Goal: Use online tool/utility: Use online tool/utility

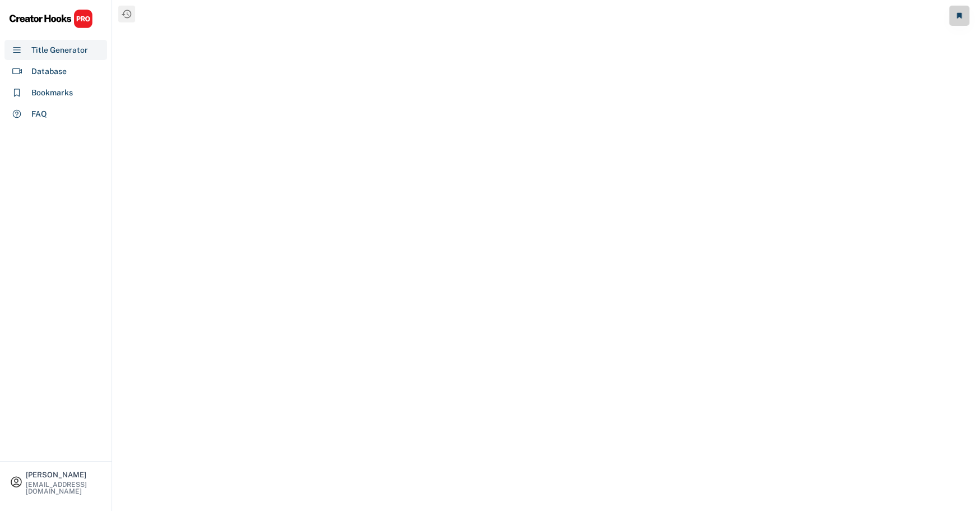
select select "**********"
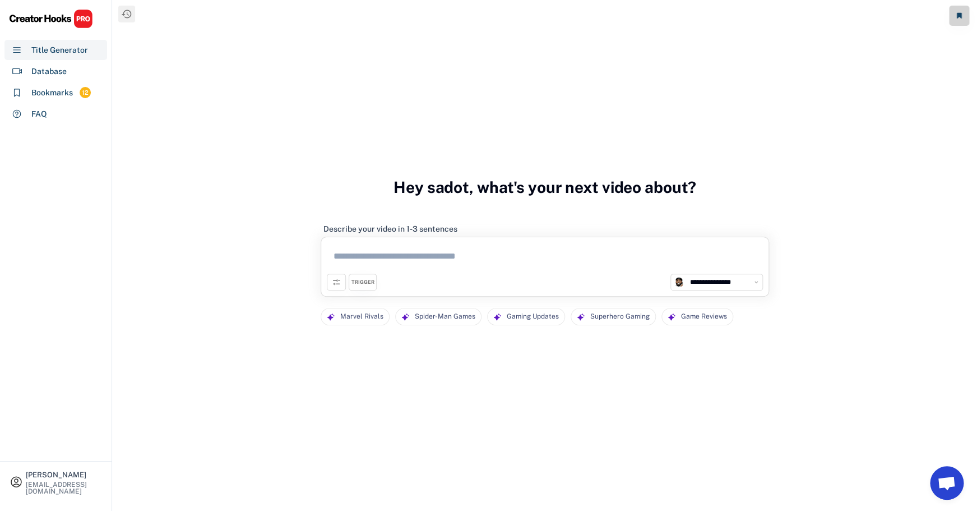
click at [450, 258] on textarea at bounding box center [545, 258] width 436 height 31
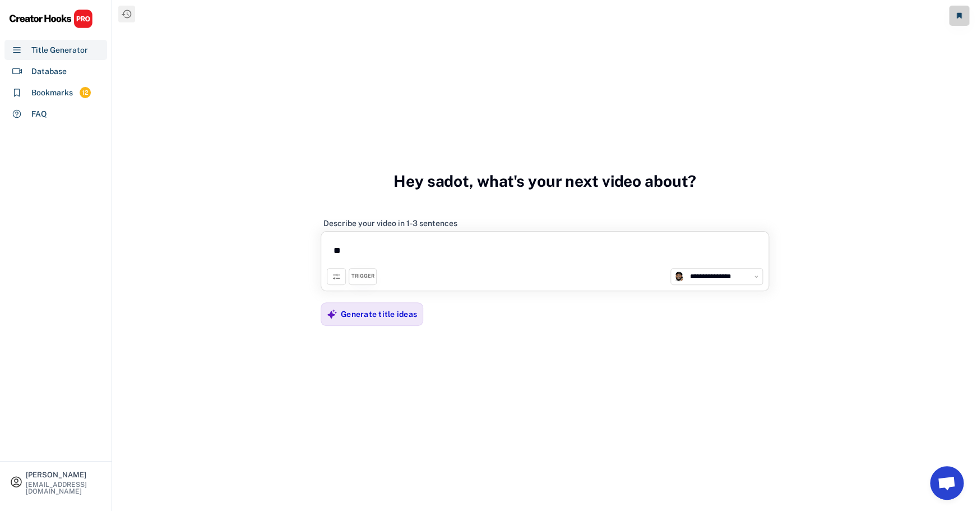
type textarea "*"
click at [351, 251] on textarea "**********" at bounding box center [545, 252] width 436 height 31
type textarea "**********"
click at [359, 279] on div "TRIGGER" at bounding box center [362, 275] width 23 height 7
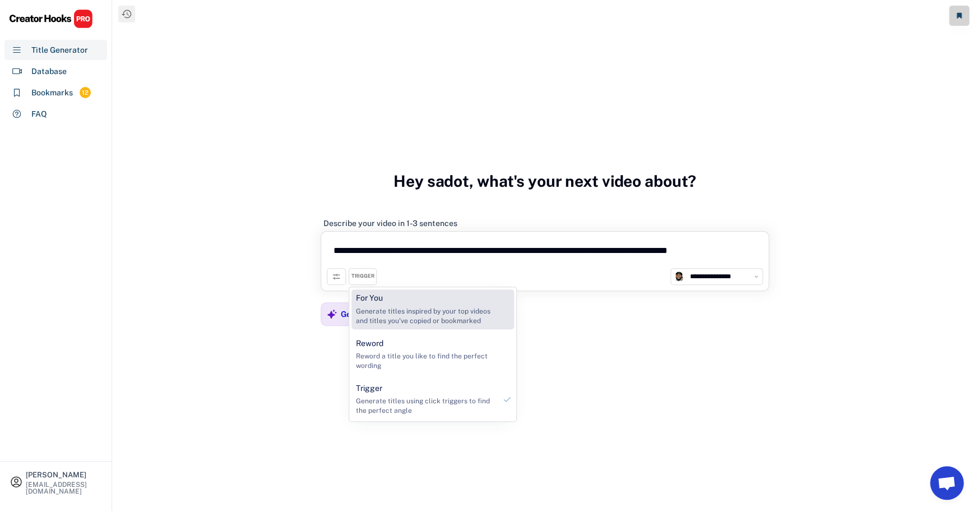
click at [437, 323] on div "Generate titles inspired by your top videos and titles you've copied or bookmar…" at bounding box center [426, 316] width 140 height 19
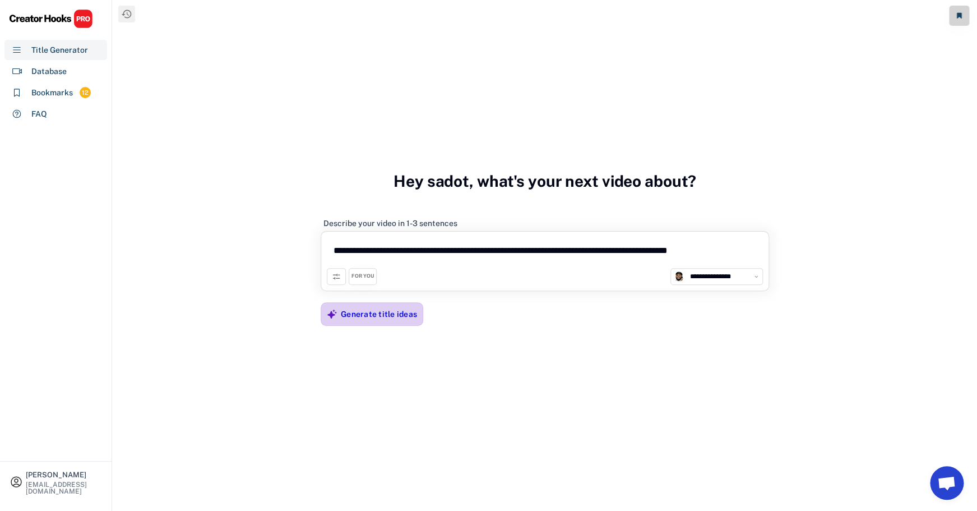
click at [376, 312] on div "Generate title ideas" at bounding box center [379, 314] width 76 height 10
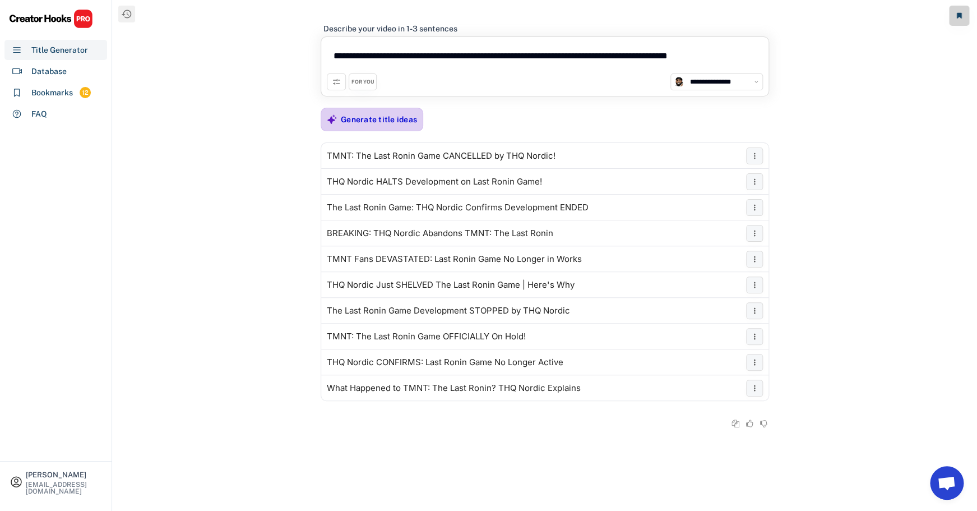
click at [395, 117] on div "Generate title ideas" at bounding box center [379, 119] width 76 height 10
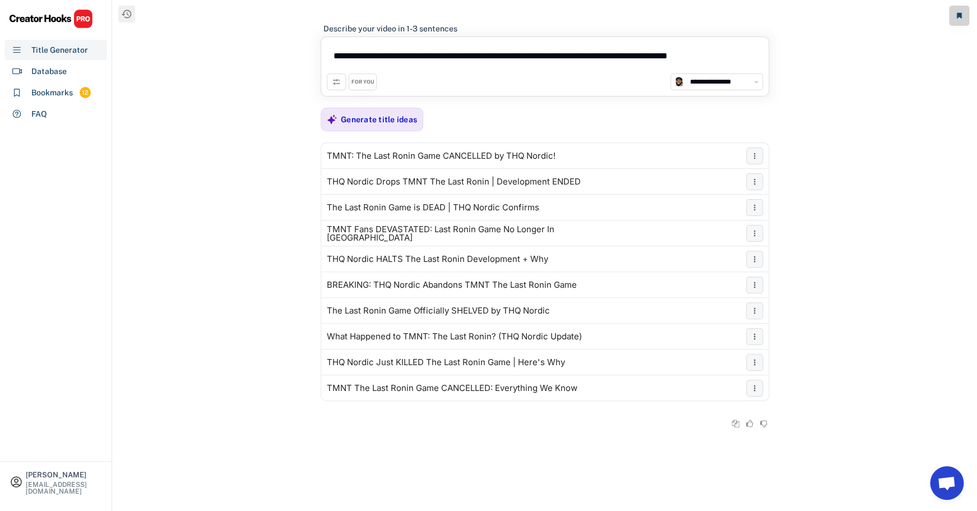
click at [902, 186] on div "**********" at bounding box center [545, 255] width 864 height 511
click at [379, 121] on div "Generate title ideas" at bounding box center [379, 119] width 76 height 10
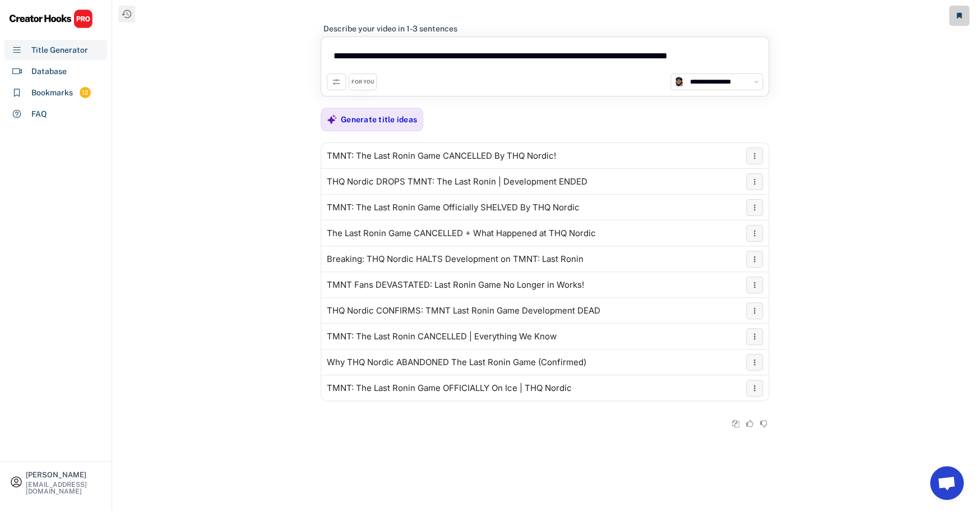
click at [369, 83] on div "FOR YOU" at bounding box center [362, 81] width 23 height 7
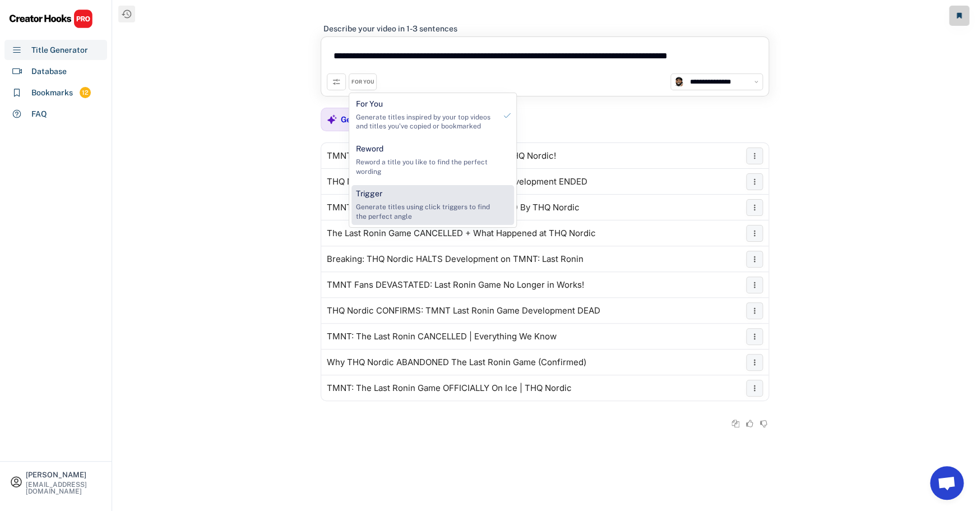
click at [388, 207] on div "Generate titles using click triggers to find the perfect angle" at bounding box center [426, 211] width 140 height 19
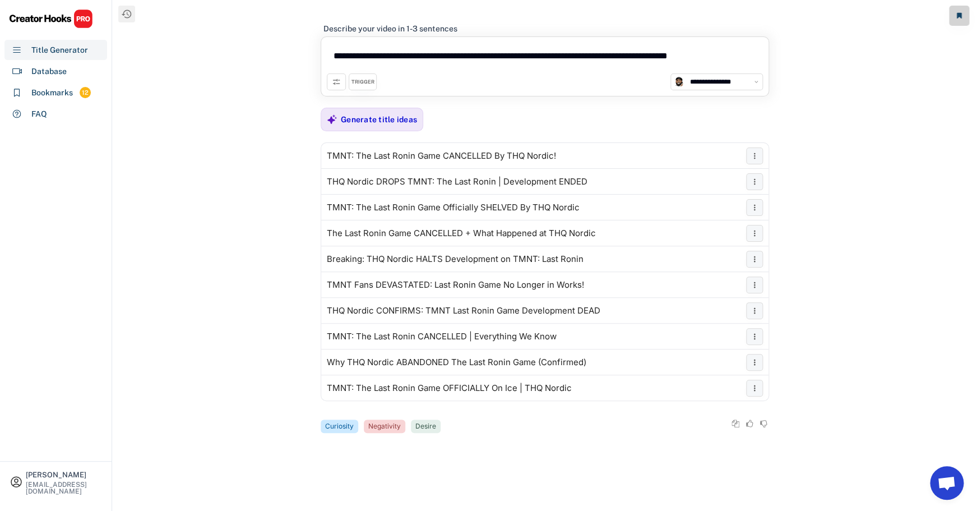
click at [337, 84] on use at bounding box center [336, 81] width 9 height 9
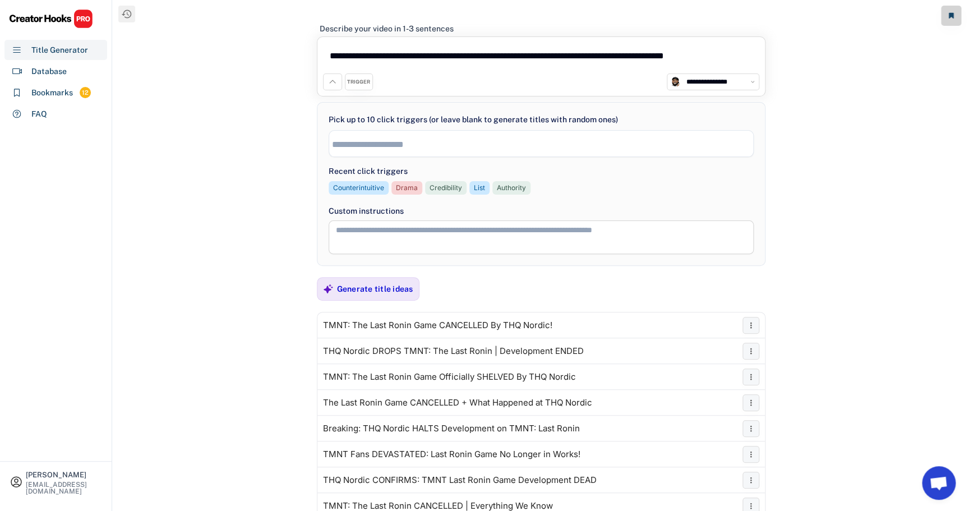
click at [387, 138] on li at bounding box center [541, 143] width 418 height 12
click at [434, 147] on ul "× Authority" at bounding box center [541, 143] width 424 height 16
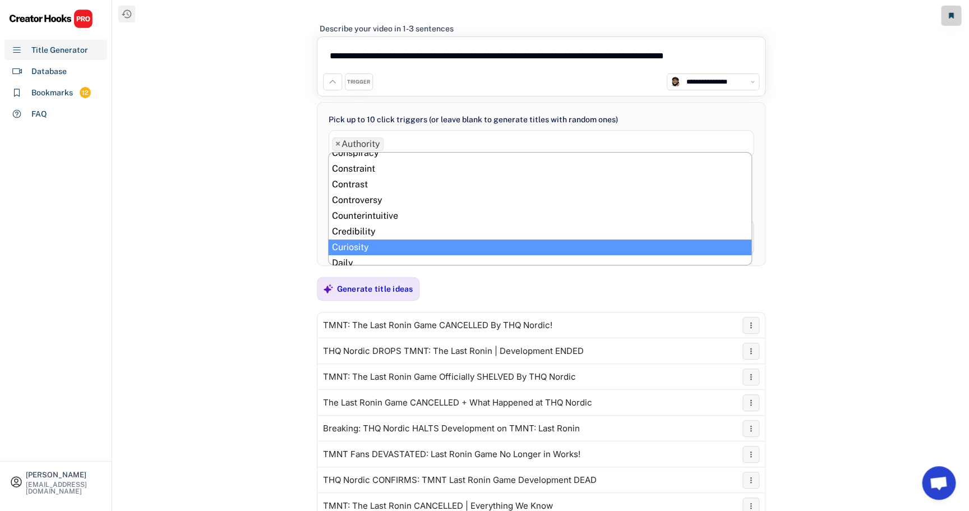
scroll to position [101, 0]
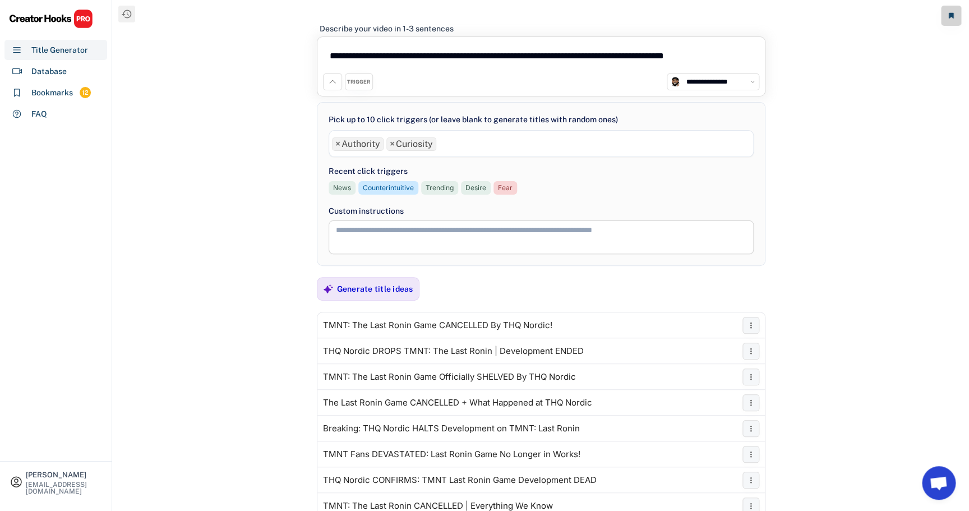
click at [564, 150] on ul "× Authority × Curiosity" at bounding box center [541, 143] width 424 height 16
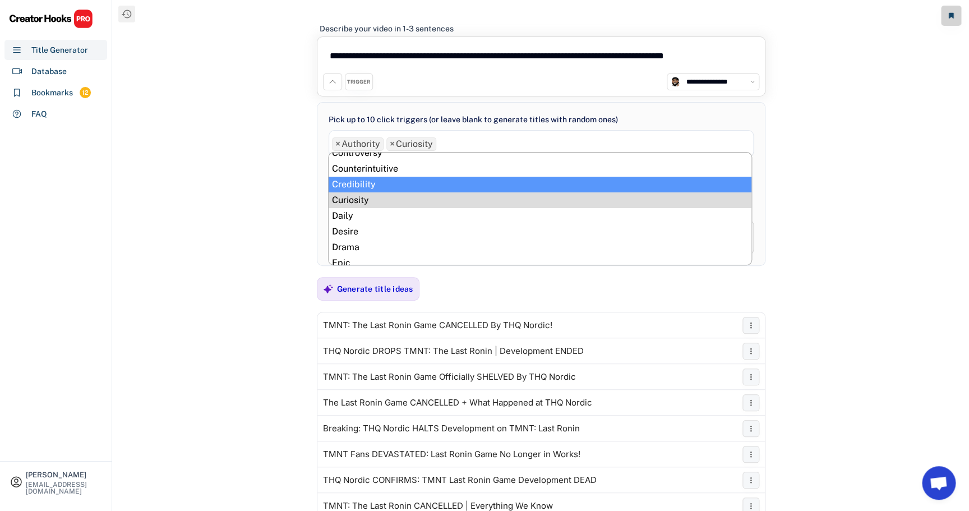
scroll to position [100, 0]
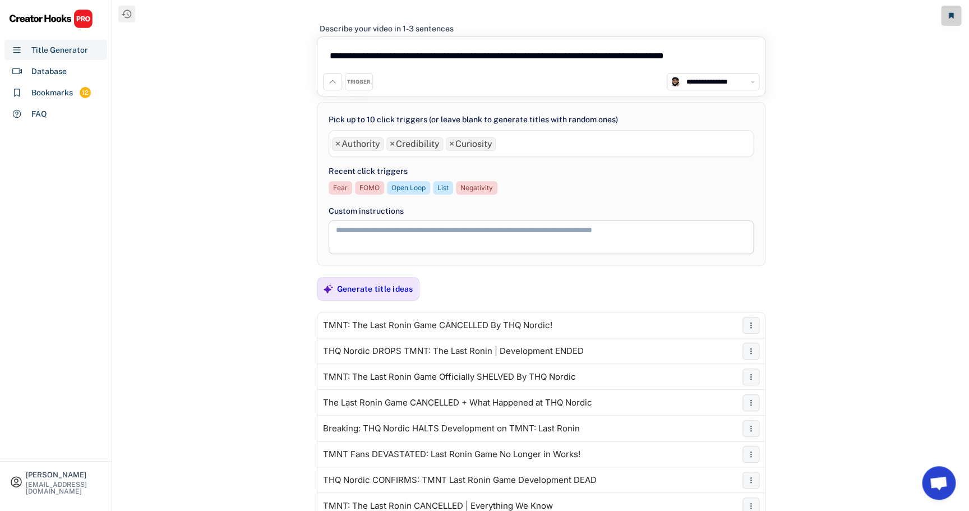
click at [612, 149] on ul "× Authority × Credibility × Curiosity" at bounding box center [541, 143] width 424 height 16
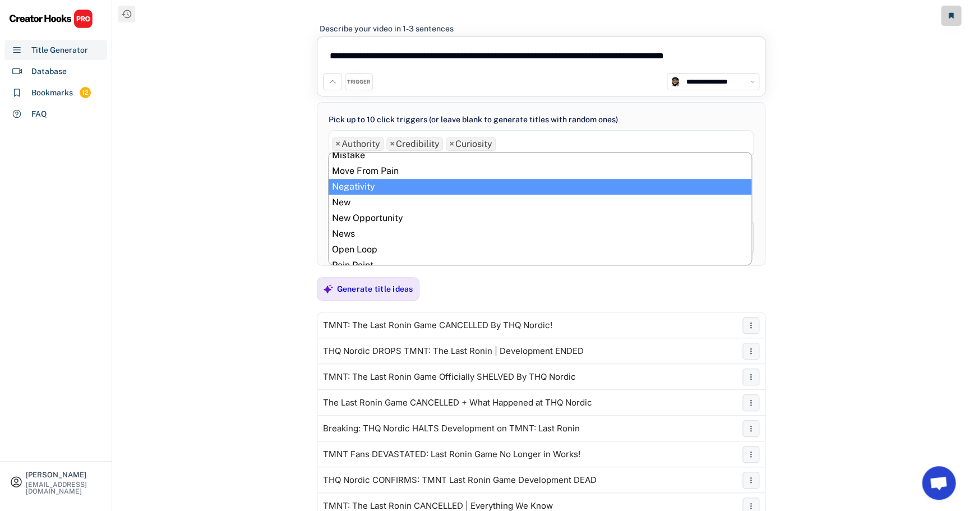
scroll to position [222, 0]
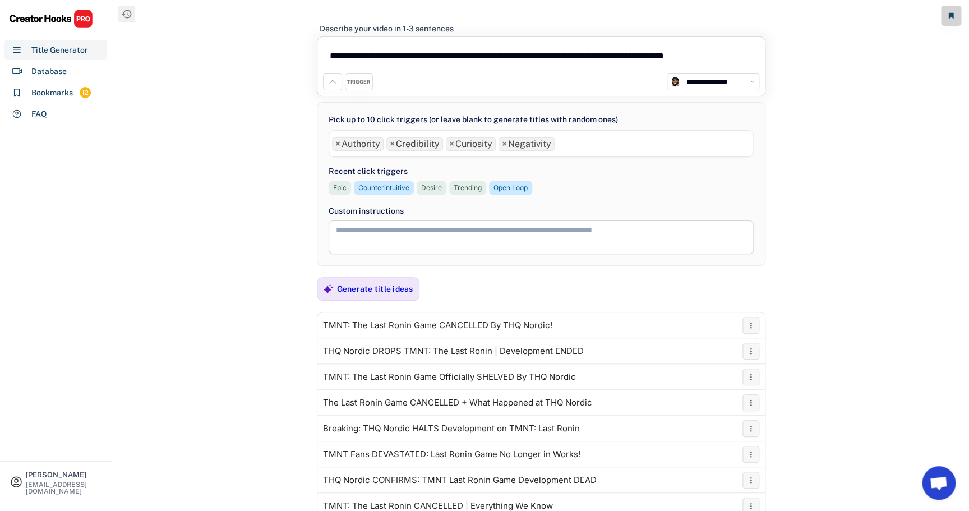
click at [651, 147] on ul "× Authority × Credibility × Curiosity × Negativity" at bounding box center [541, 143] width 424 height 16
click at [393, 284] on div "Generate title ideas" at bounding box center [375, 289] width 76 height 10
